Goal: Task Accomplishment & Management: Manage account settings

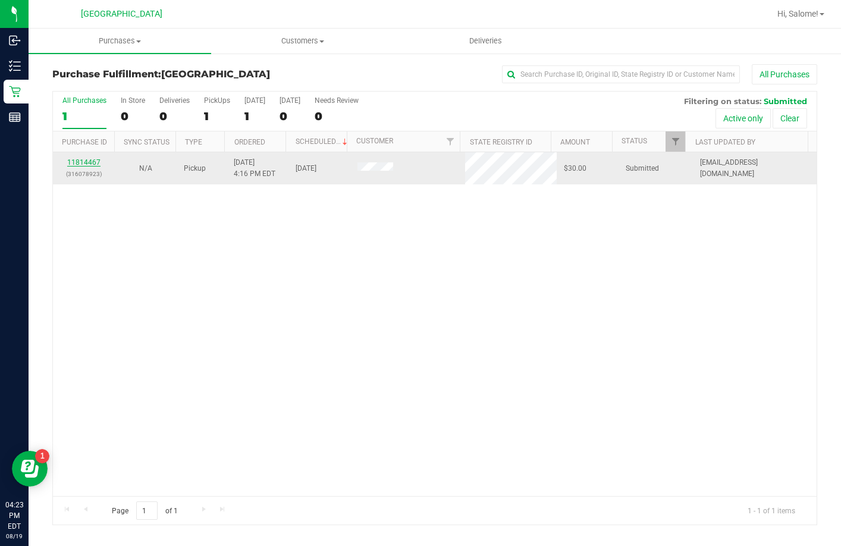
click at [80, 161] on link "11814467" at bounding box center [83, 162] width 33 height 8
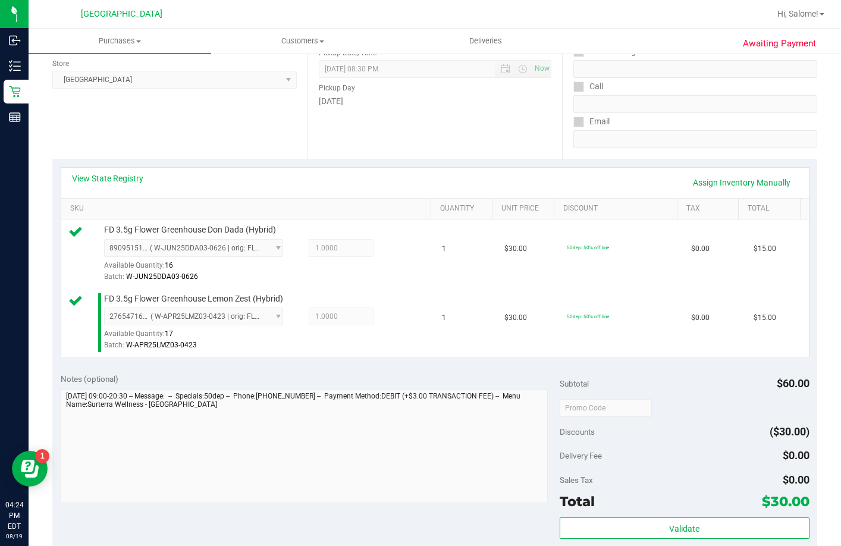
scroll to position [297, 0]
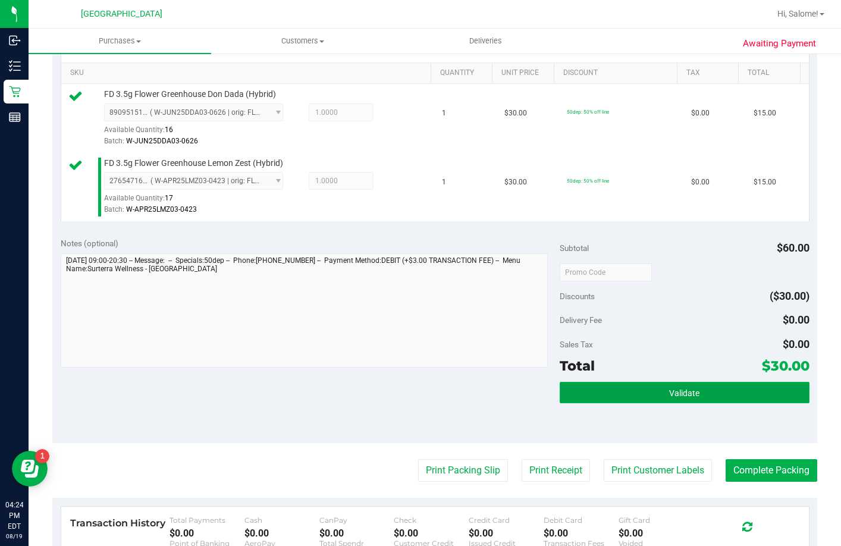
click at [628, 403] on button "Validate" at bounding box center [684, 392] width 250 height 21
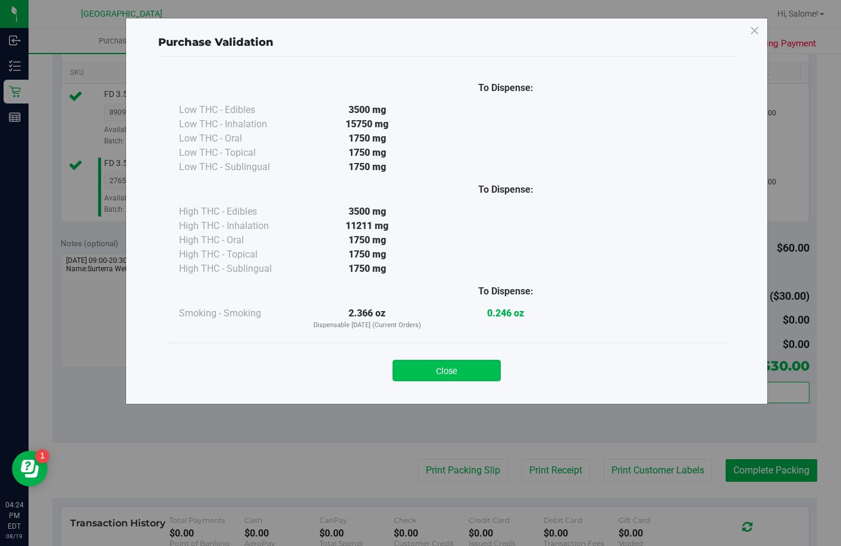
click at [456, 370] on button "Close" at bounding box center [446, 370] width 108 height 21
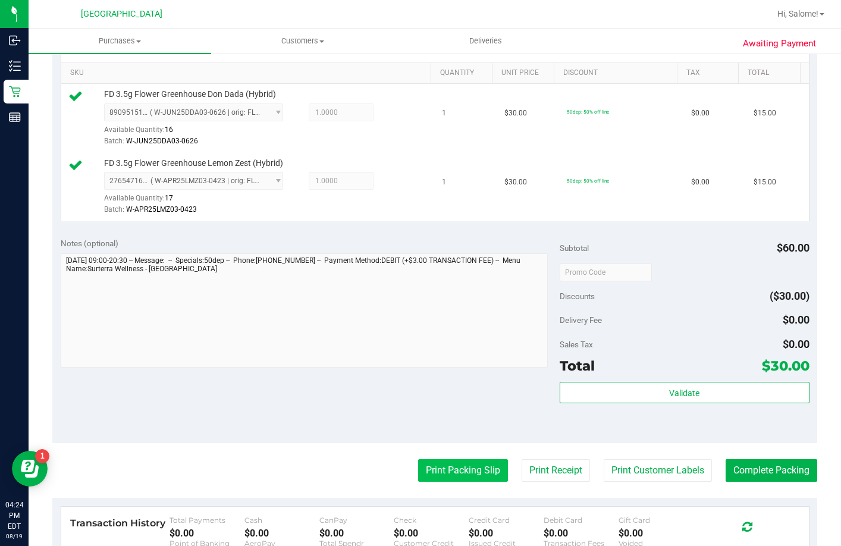
click at [475, 482] on button "Print Packing Slip" at bounding box center [463, 470] width 90 height 23
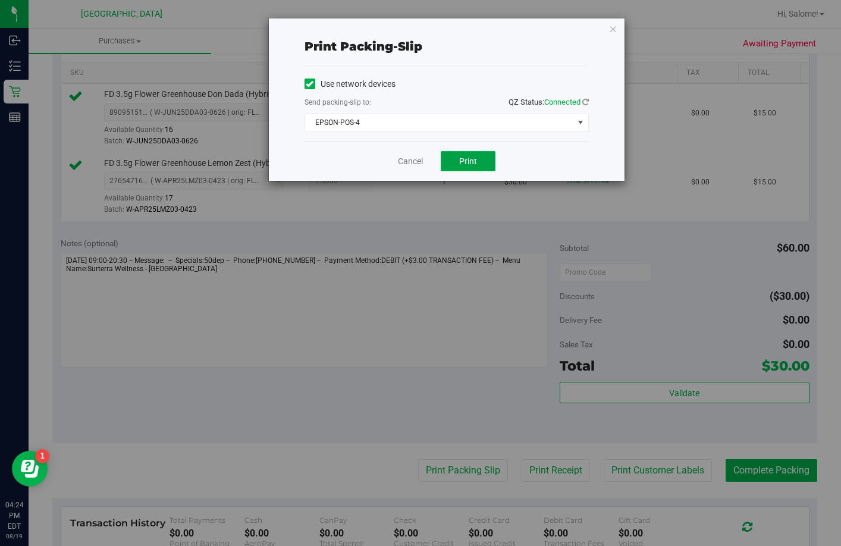
click at [460, 159] on span "Print" at bounding box center [468, 161] width 18 height 10
click at [410, 163] on link "Cancel" at bounding box center [410, 161] width 25 height 12
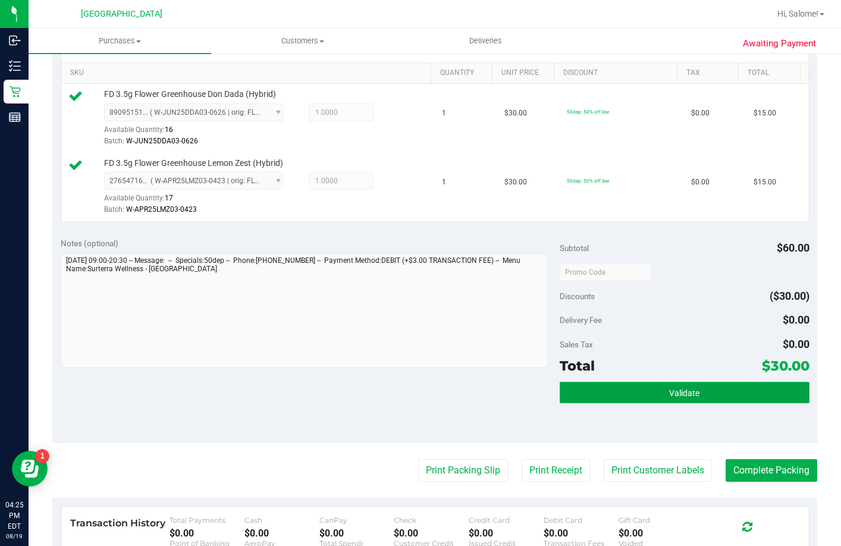
click at [694, 403] on button "Validate" at bounding box center [684, 392] width 250 height 21
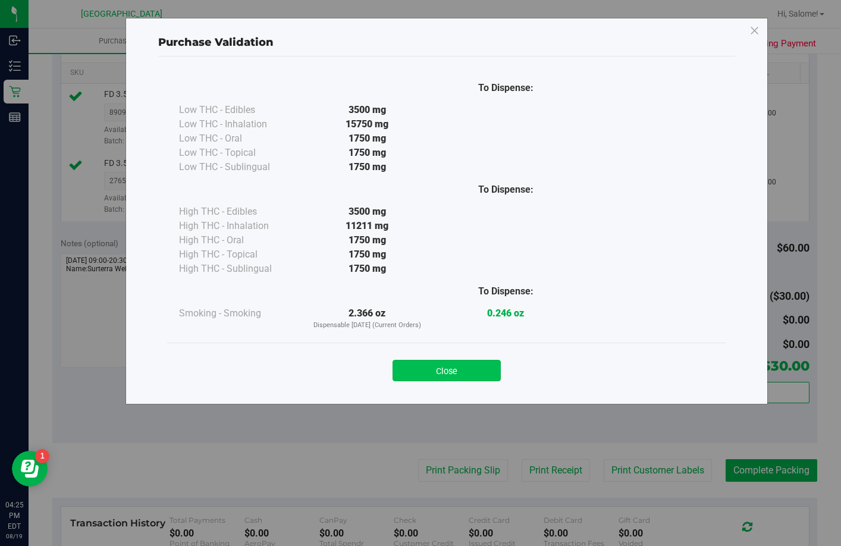
click at [435, 364] on button "Close" at bounding box center [446, 370] width 108 height 21
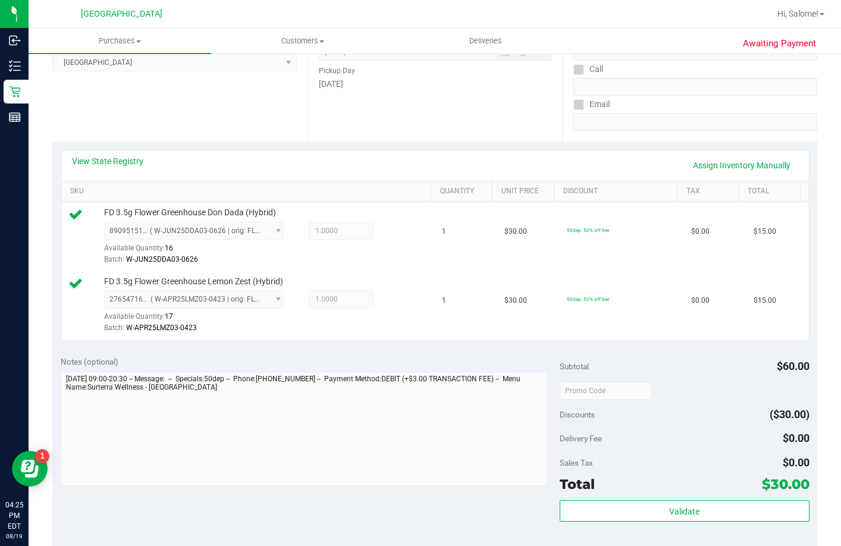
scroll to position [357, 0]
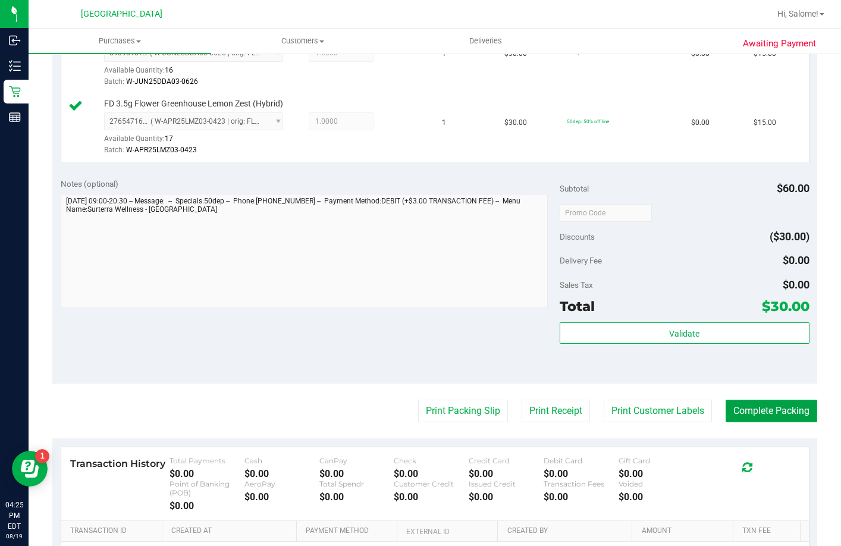
click at [753, 422] on button "Complete Packing" at bounding box center [771, 411] width 92 height 23
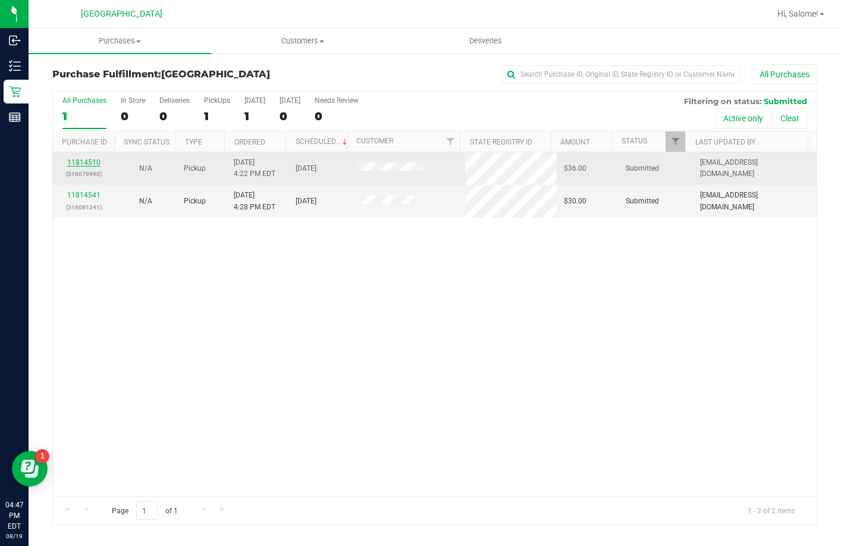
click at [90, 161] on link "11814510" at bounding box center [83, 162] width 33 height 8
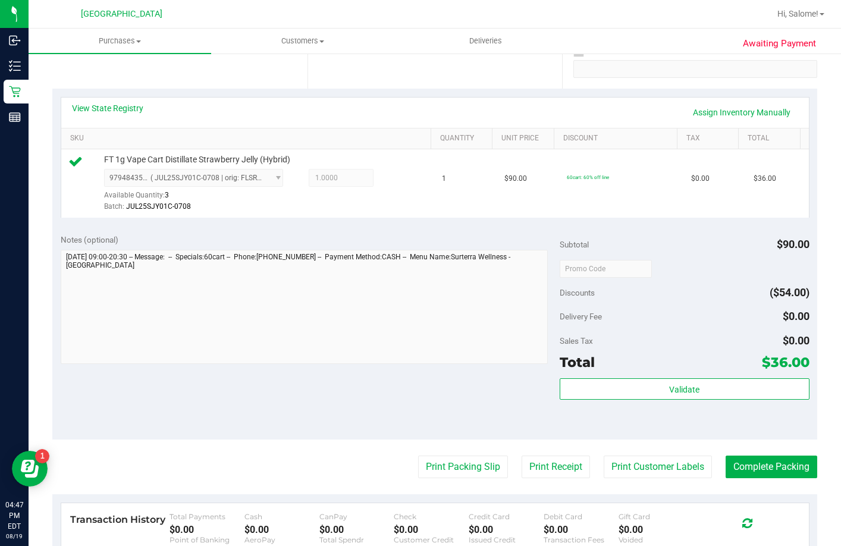
scroll to position [238, 0]
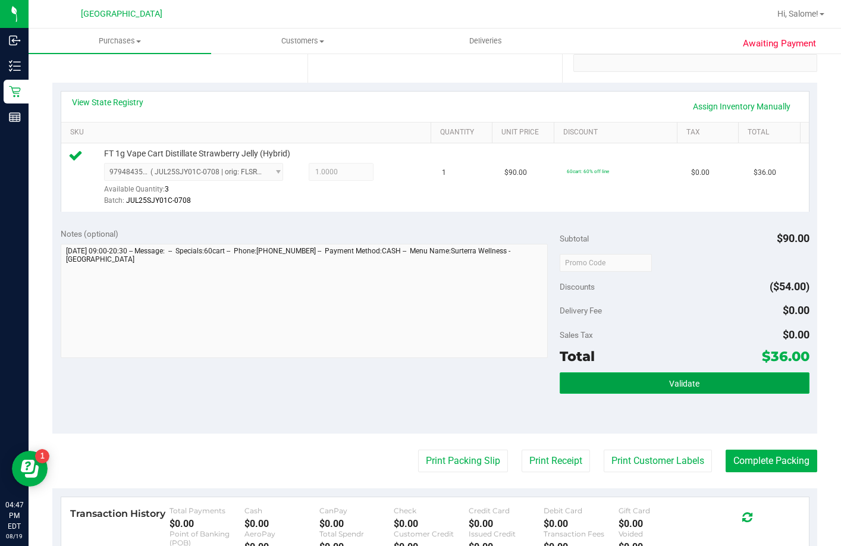
click at [687, 388] on span "Validate" at bounding box center [684, 384] width 30 height 10
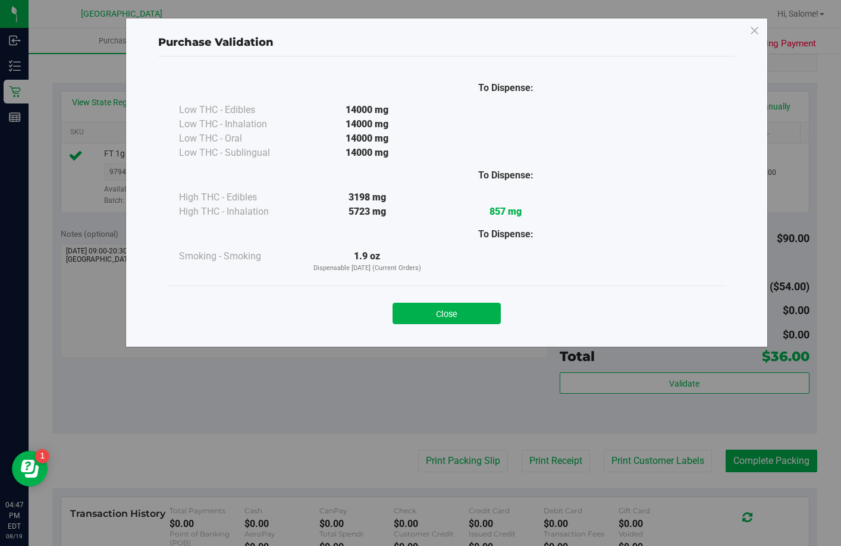
drag, startPoint x: 455, startPoint y: 316, endPoint x: 474, endPoint y: 386, distance: 73.4
click at [455, 315] on button "Close" at bounding box center [446, 313] width 108 height 21
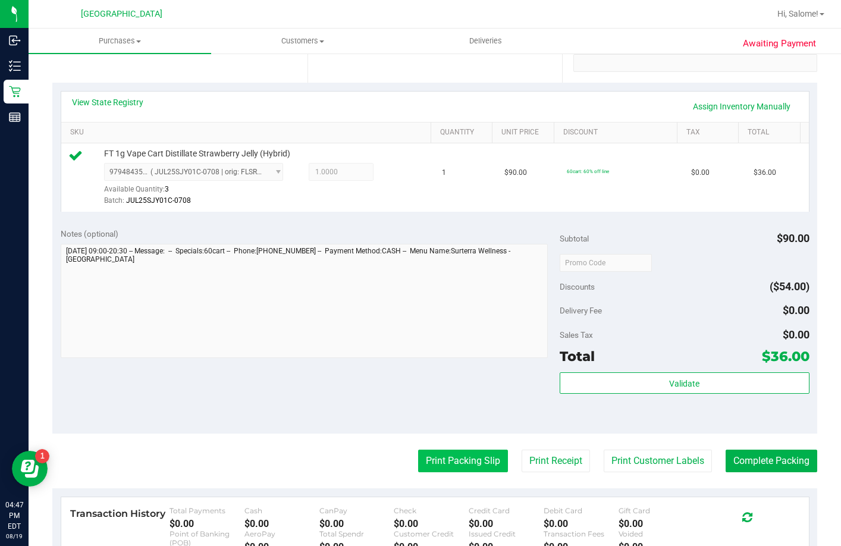
click at [470, 472] on button "Print Packing Slip" at bounding box center [463, 460] width 90 height 23
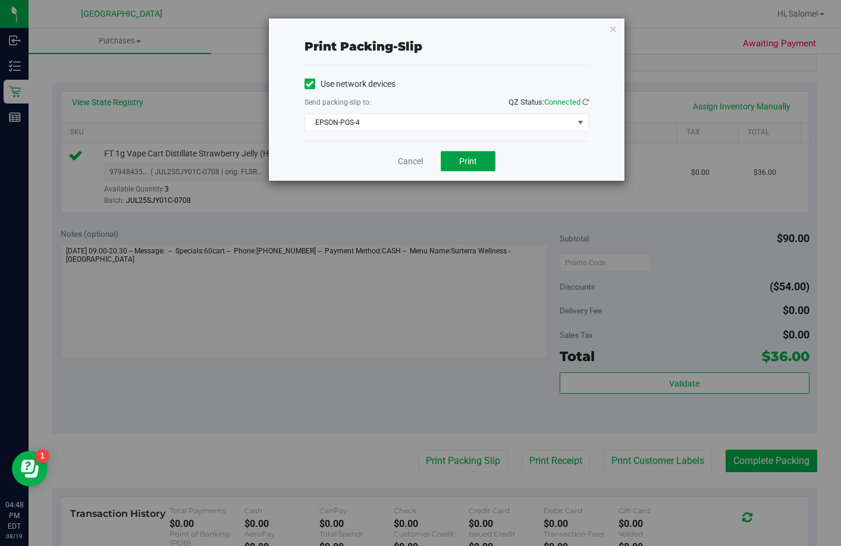
click at [475, 165] on span "Print" at bounding box center [468, 161] width 18 height 10
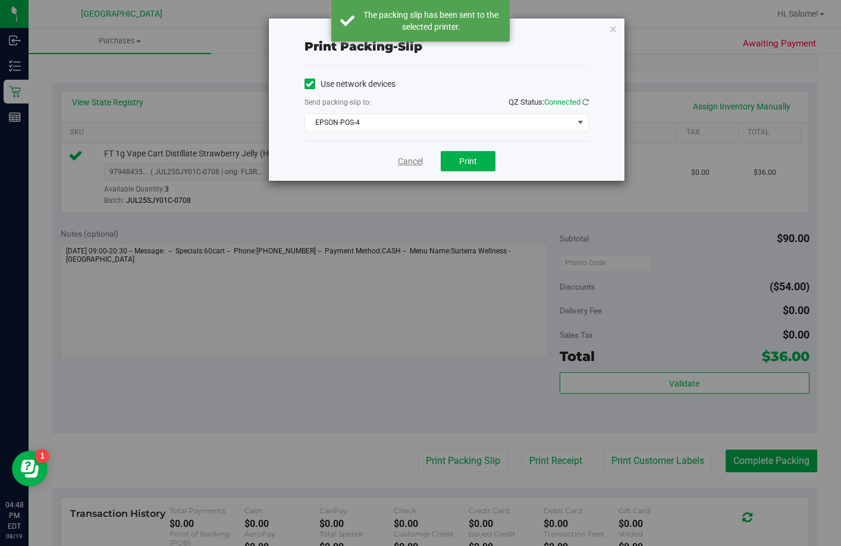
click at [412, 163] on link "Cancel" at bounding box center [410, 161] width 25 height 12
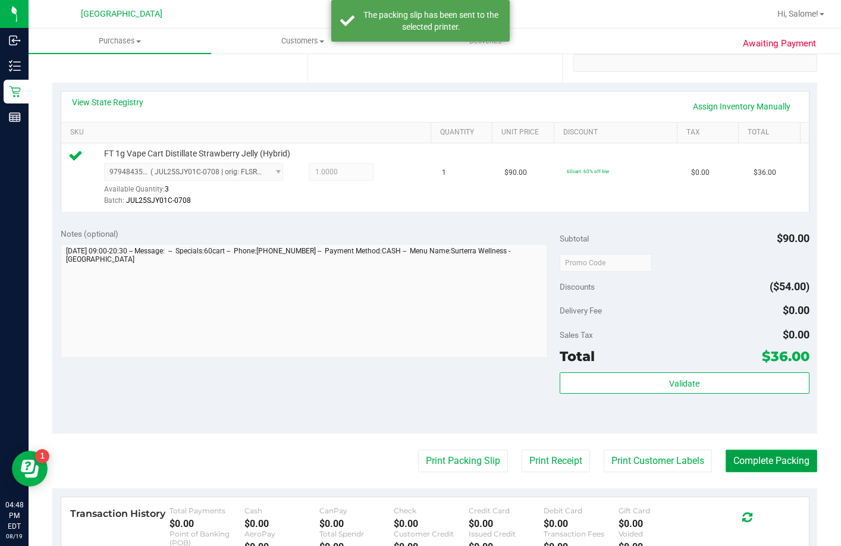
click at [753, 472] on button "Complete Packing" at bounding box center [771, 460] width 92 height 23
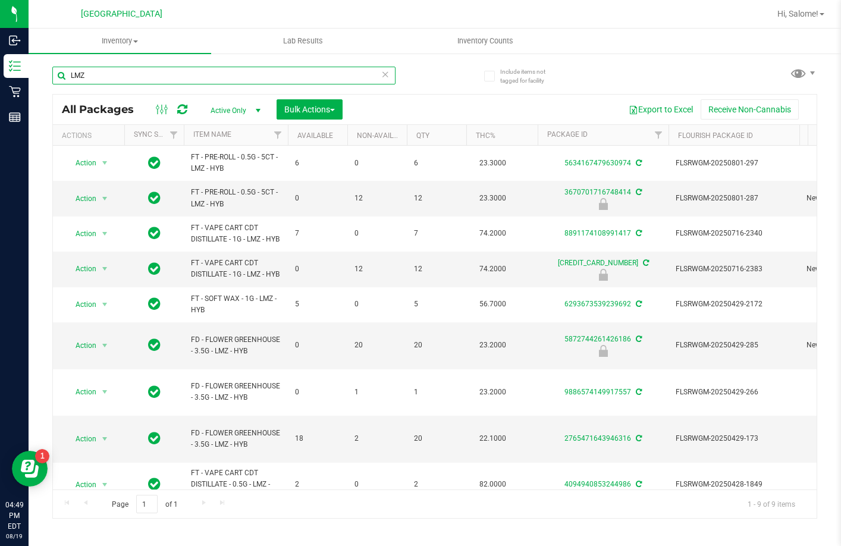
click at [319, 74] on input "LMZ" at bounding box center [223, 76] width 343 height 18
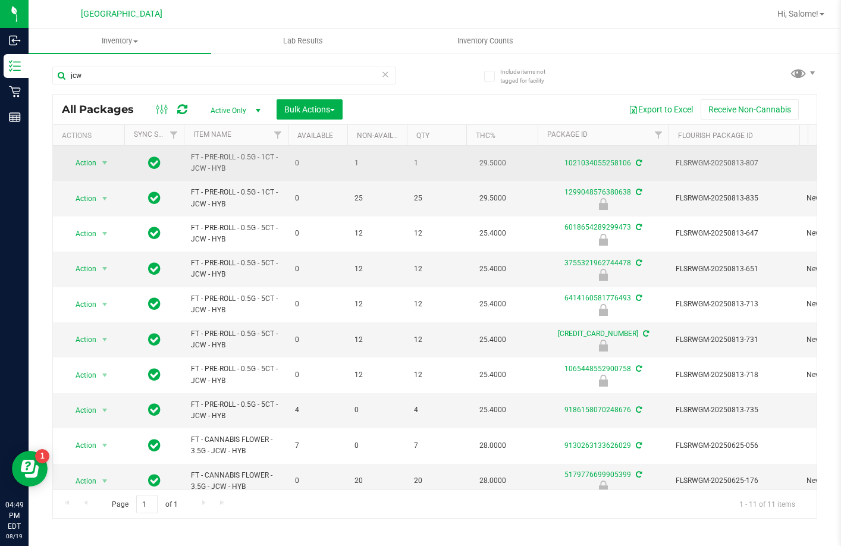
click at [247, 154] on span "FT - PRE-ROLL - 0.5G - 1CT - JCW - HYB" at bounding box center [236, 163] width 90 height 23
copy tr "FT - PRE-ROLL - 0.5G - 1CT - JCW - HYB"
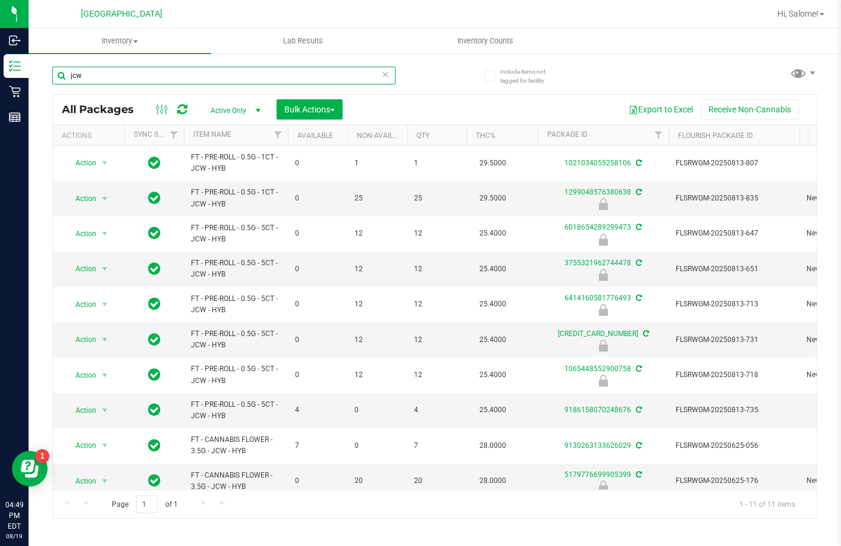
click at [156, 70] on input "jcw" at bounding box center [223, 76] width 343 height 18
paste input "FT - PRE-ROLL - 0.5G - 1CT - JCW - HYB"
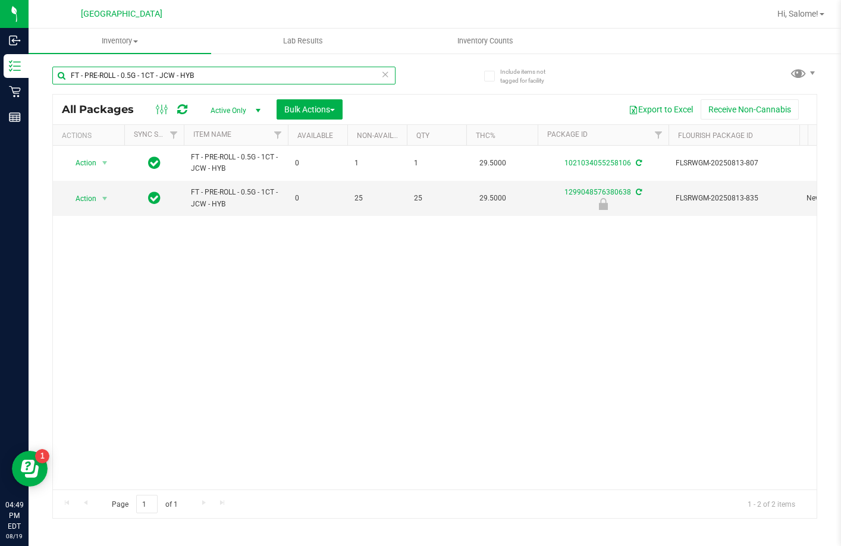
type input "FT - PRE-ROLL - 0.5G - 1CT - JCW - HYB"
click at [289, 70] on input "FT - PRE-ROLL - 0.5G - 1CT - JCW - HYB" at bounding box center [223, 76] width 343 height 18
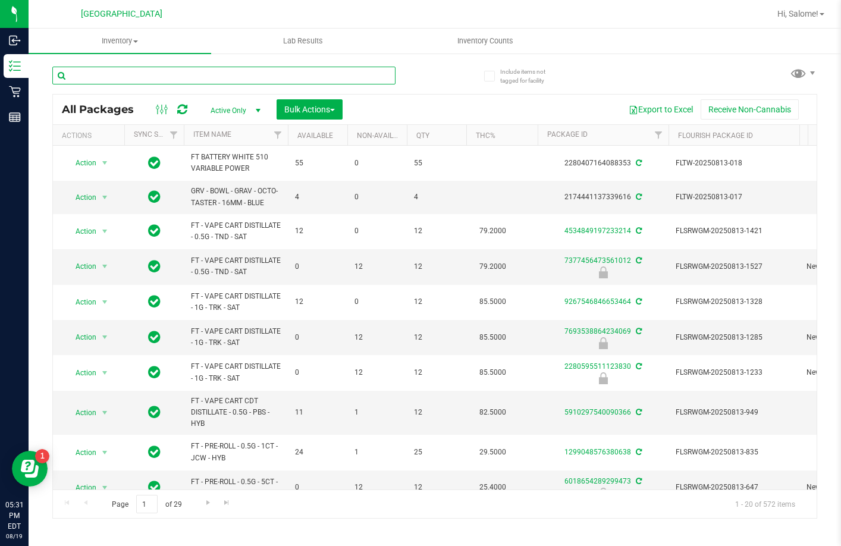
click at [206, 76] on input "text" at bounding box center [223, 76] width 343 height 18
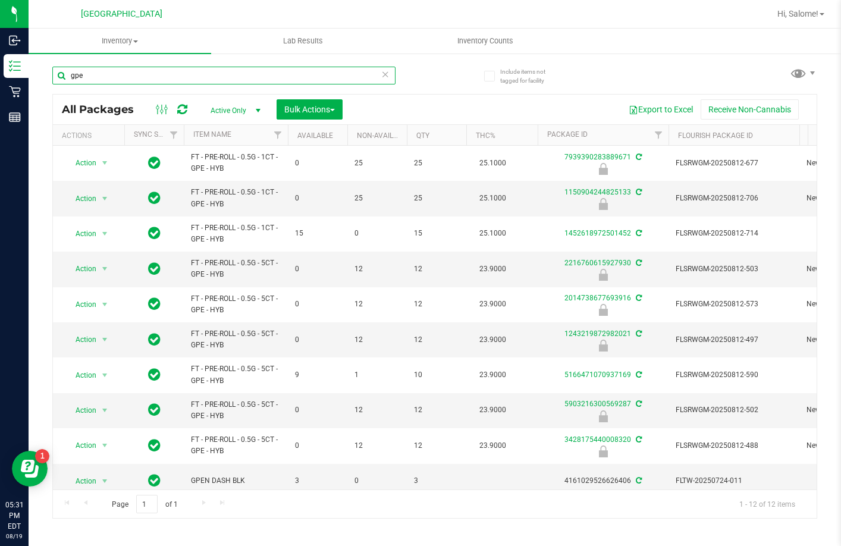
type input "gpe"
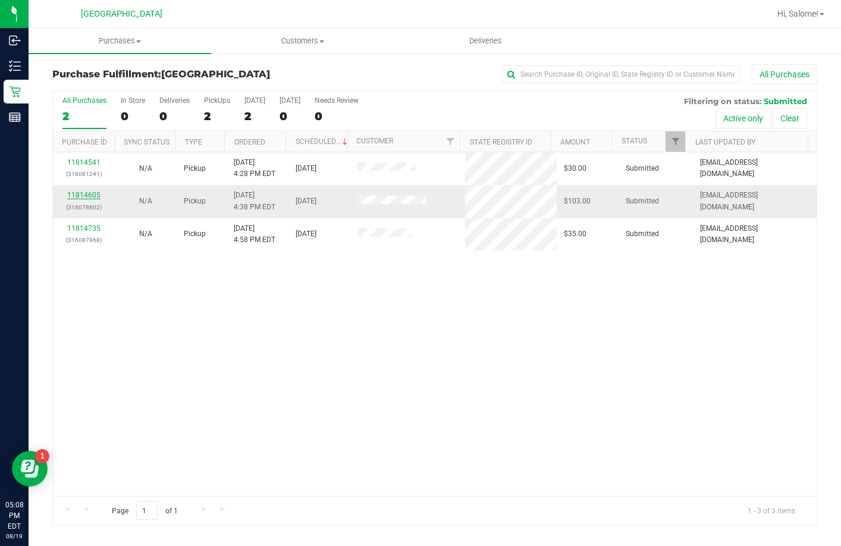
click at [89, 194] on link "11814605" at bounding box center [83, 195] width 33 height 8
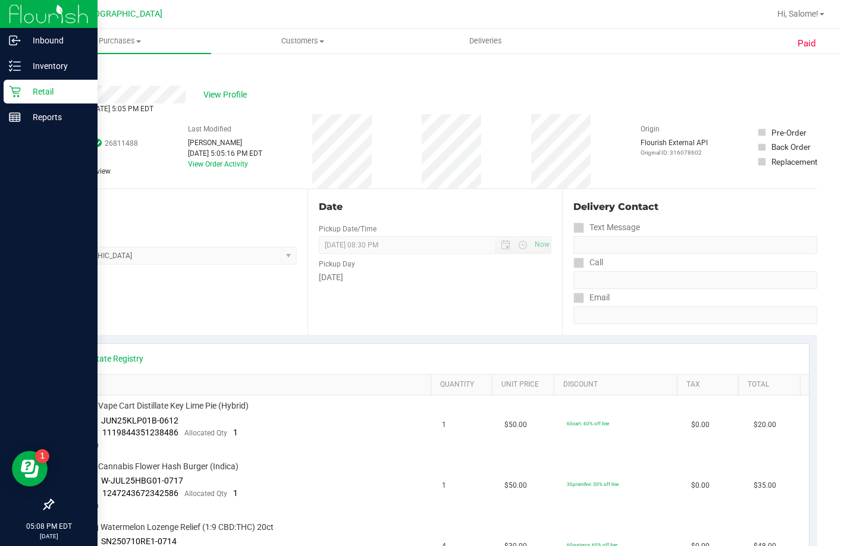
click at [4, 86] on div "Retail" at bounding box center [51, 92] width 94 height 24
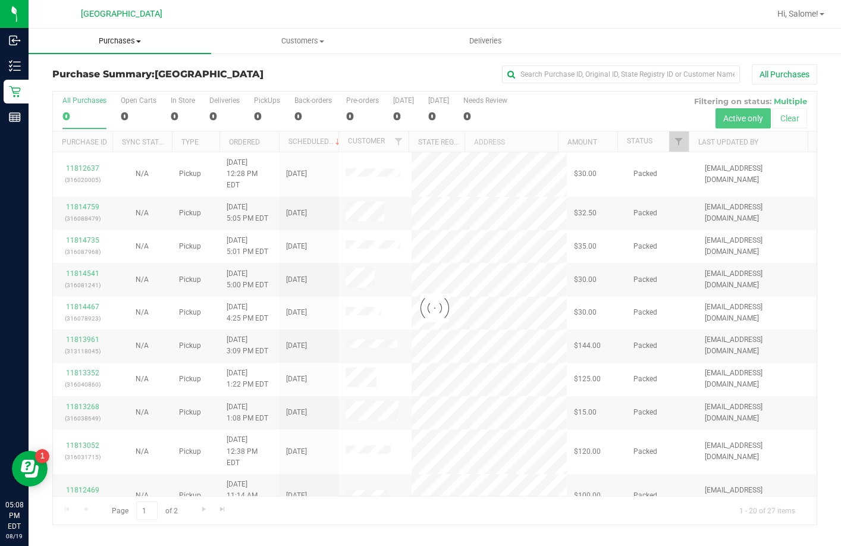
click at [132, 41] on span "Purchases" at bounding box center [120, 41] width 183 height 11
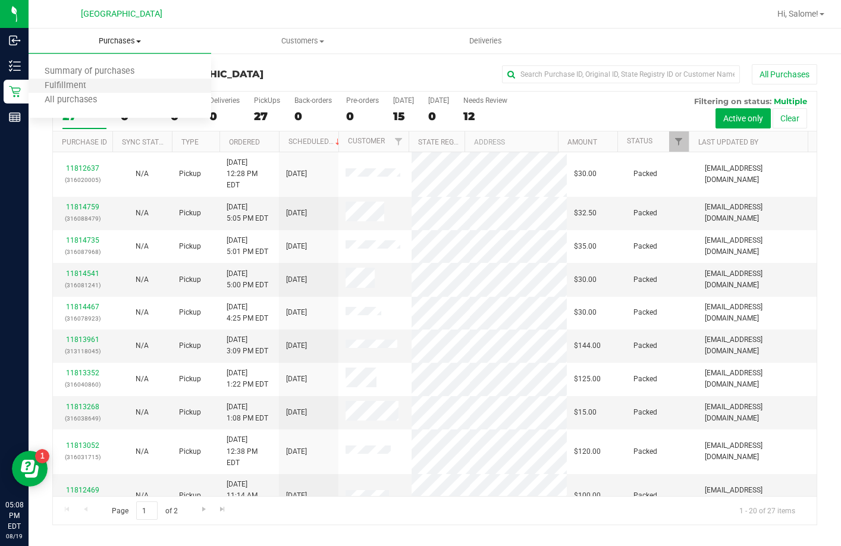
click at [118, 86] on li "Fulfillment" at bounding box center [120, 86] width 183 height 14
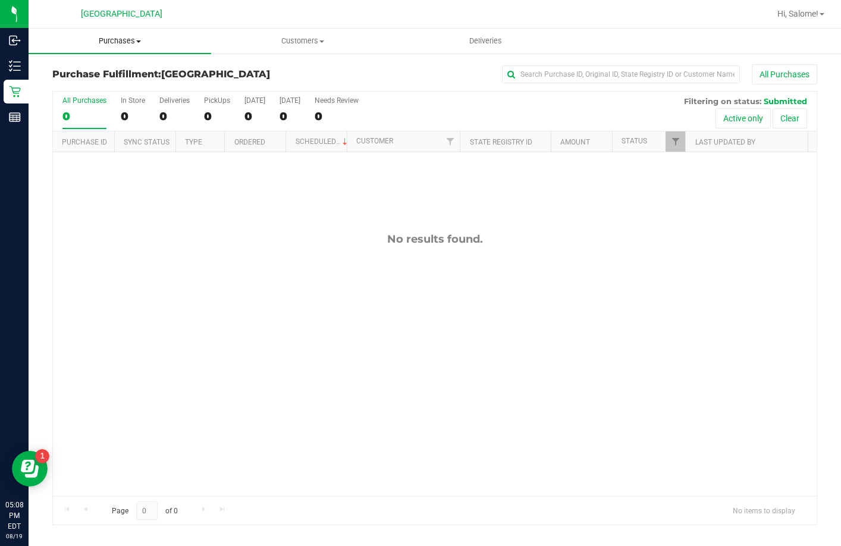
click at [116, 42] on span "Purchases" at bounding box center [120, 41] width 183 height 11
click at [114, 90] on li "Fulfillment" at bounding box center [120, 86] width 183 height 14
